Goal: Task Accomplishment & Management: Use online tool/utility

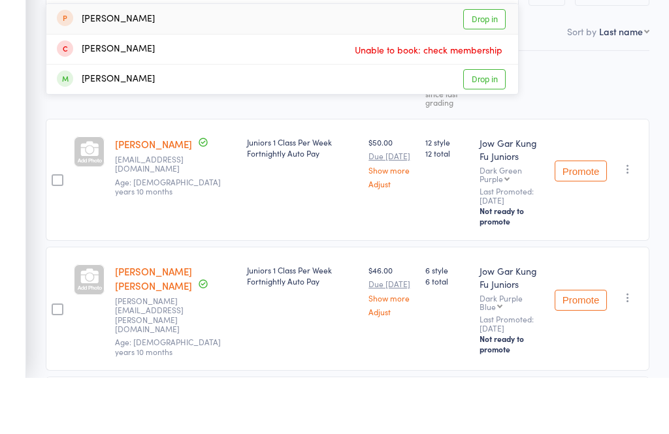
scroll to position [91, 0]
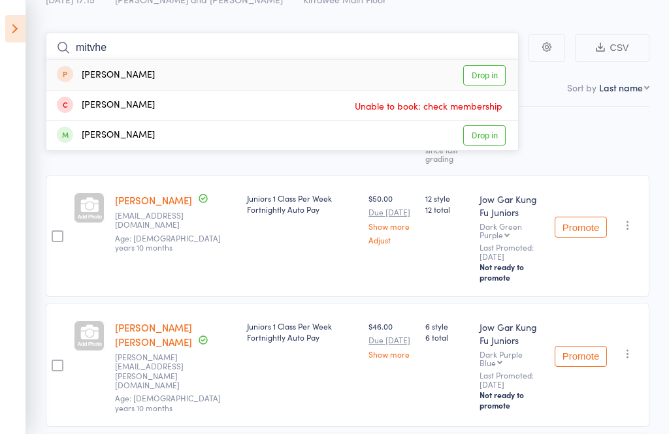
type input "mitvhe"
click at [18, 37] on icon at bounding box center [15, 28] width 20 height 27
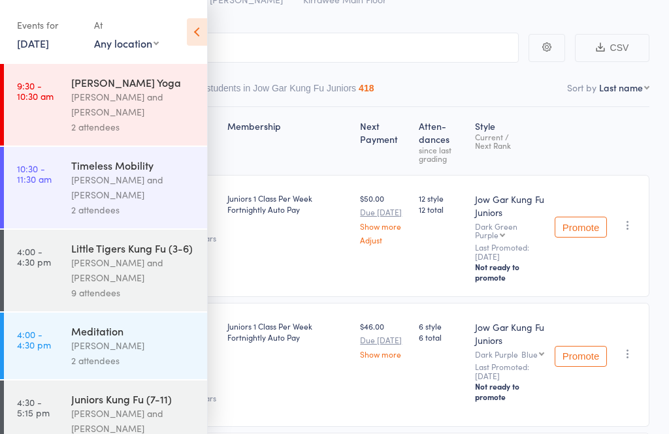
click at [25, 28] on div "Events for" at bounding box center [49, 25] width 64 height 22
click at [35, 45] on link "[DATE]" at bounding box center [33, 43] width 32 height 14
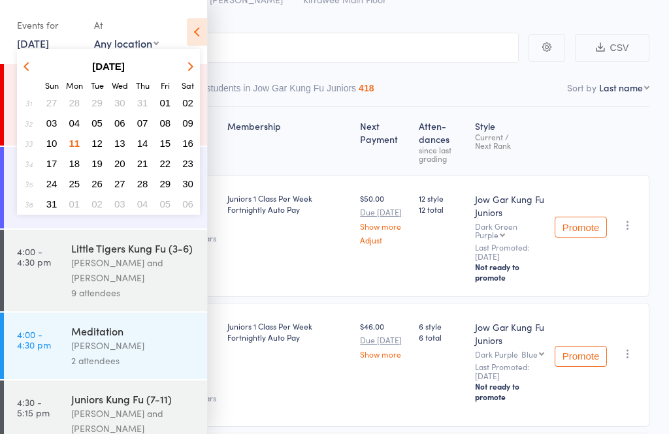
click at [122, 139] on span "13" at bounding box center [119, 143] width 11 height 11
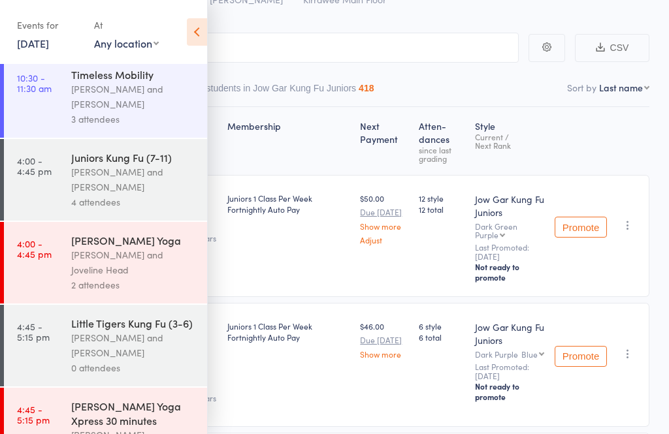
scroll to position [138, 0]
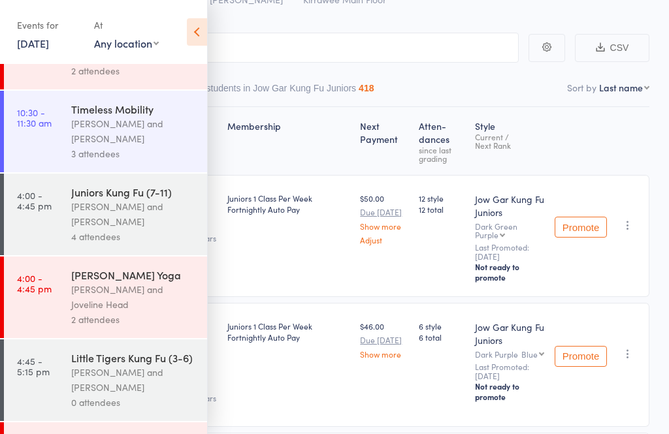
click at [73, 229] on div "[PERSON_NAME] and [PERSON_NAME]" at bounding box center [133, 214] width 125 height 30
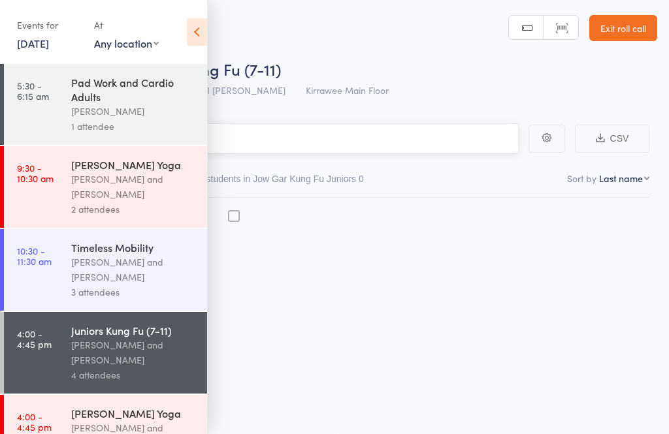
scroll to position [9, 0]
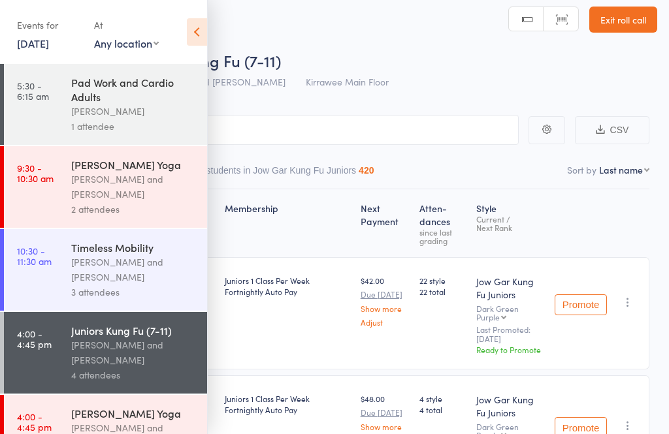
click at [197, 34] on icon at bounding box center [197, 31] width 20 height 27
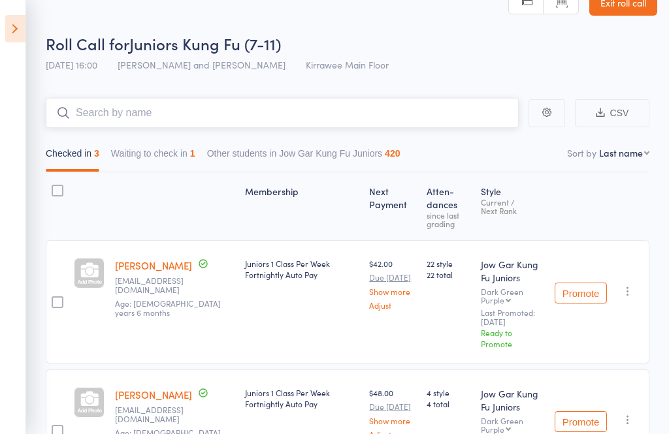
click at [99, 112] on input "search" at bounding box center [282, 113] width 473 height 30
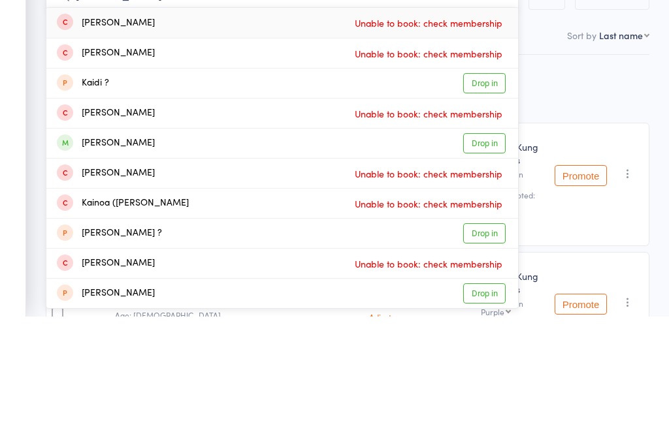
type input "[PERSON_NAME]"
click at [488, 252] on link "Drop in" at bounding box center [484, 262] width 42 height 20
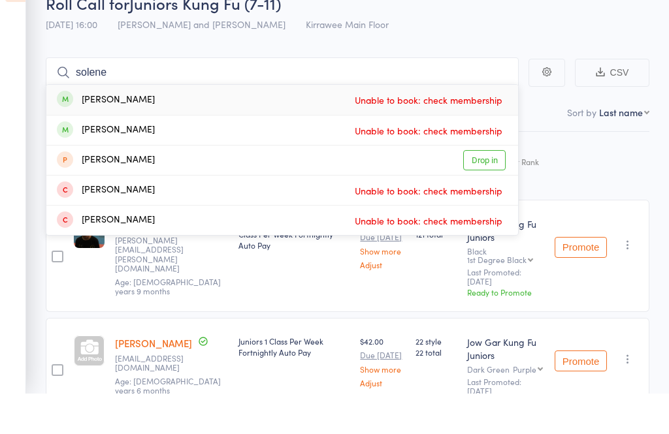
scroll to position [67, 0]
click at [125, 75] on input "solene" at bounding box center [282, 72] width 473 height 30
type input "s"
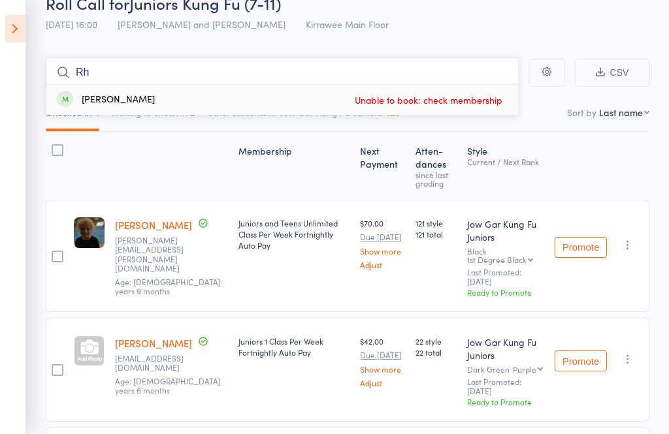
type input "R"
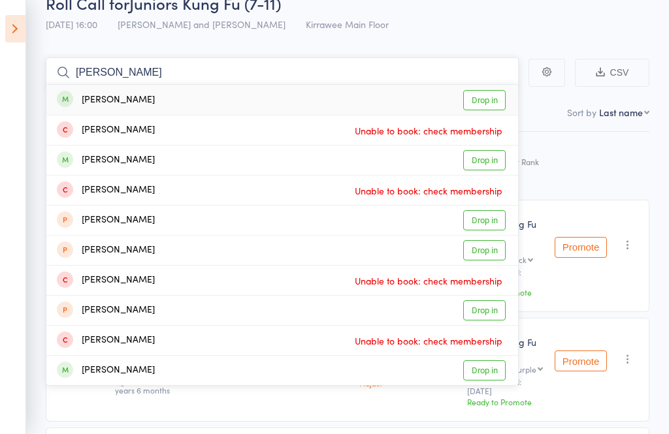
type input "[PERSON_NAME]"
click at [499, 101] on link "Drop in" at bounding box center [484, 100] width 42 height 20
